Goal: Information Seeking & Learning: Find specific page/section

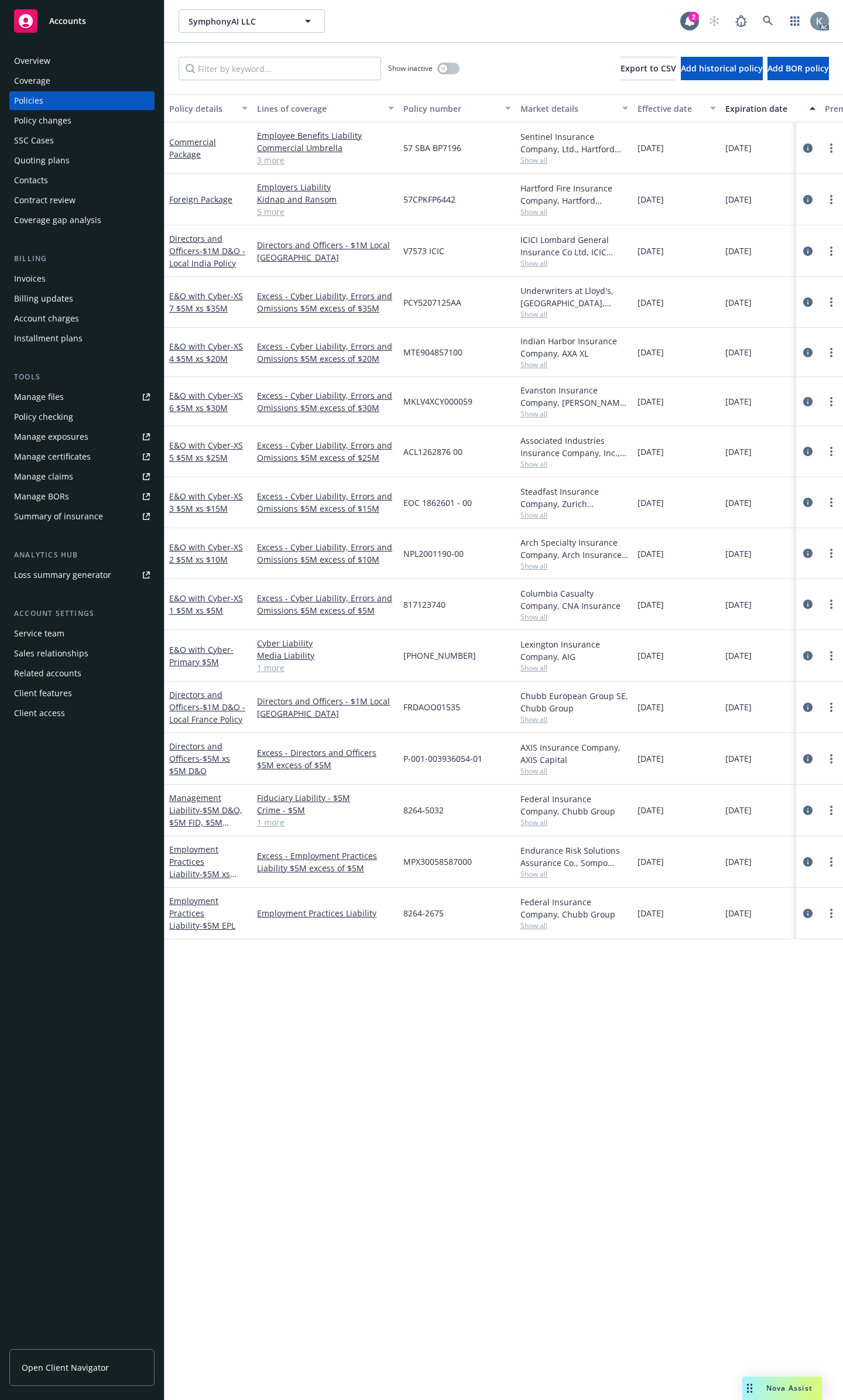
click at [807, 143] on icon "circleInformation" at bounding box center [808, 148] width 10 height 10
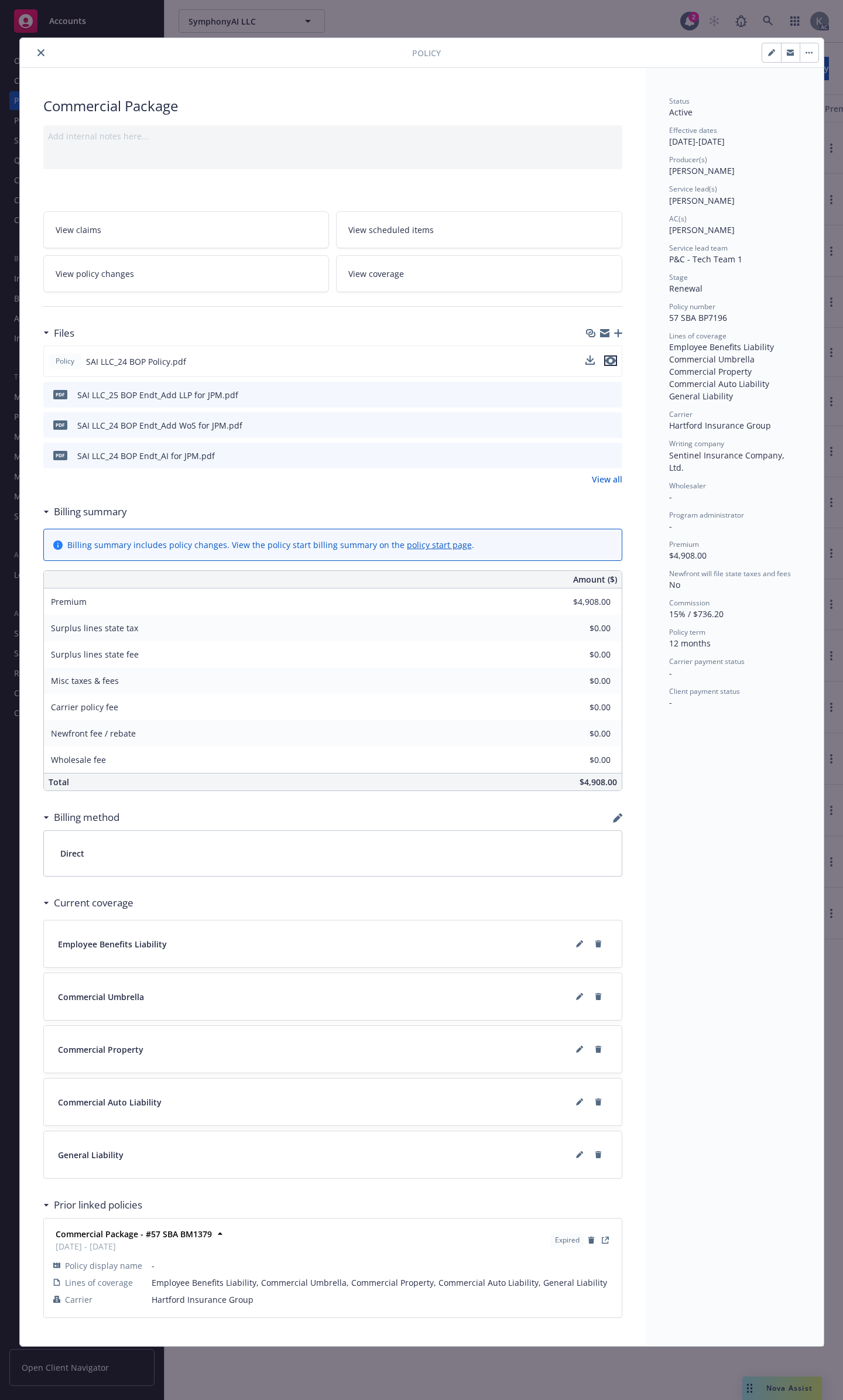
click at [617, 356] on button "preview file" at bounding box center [610, 361] width 12 height 11
